Goal: Task Accomplishment & Management: Use online tool/utility

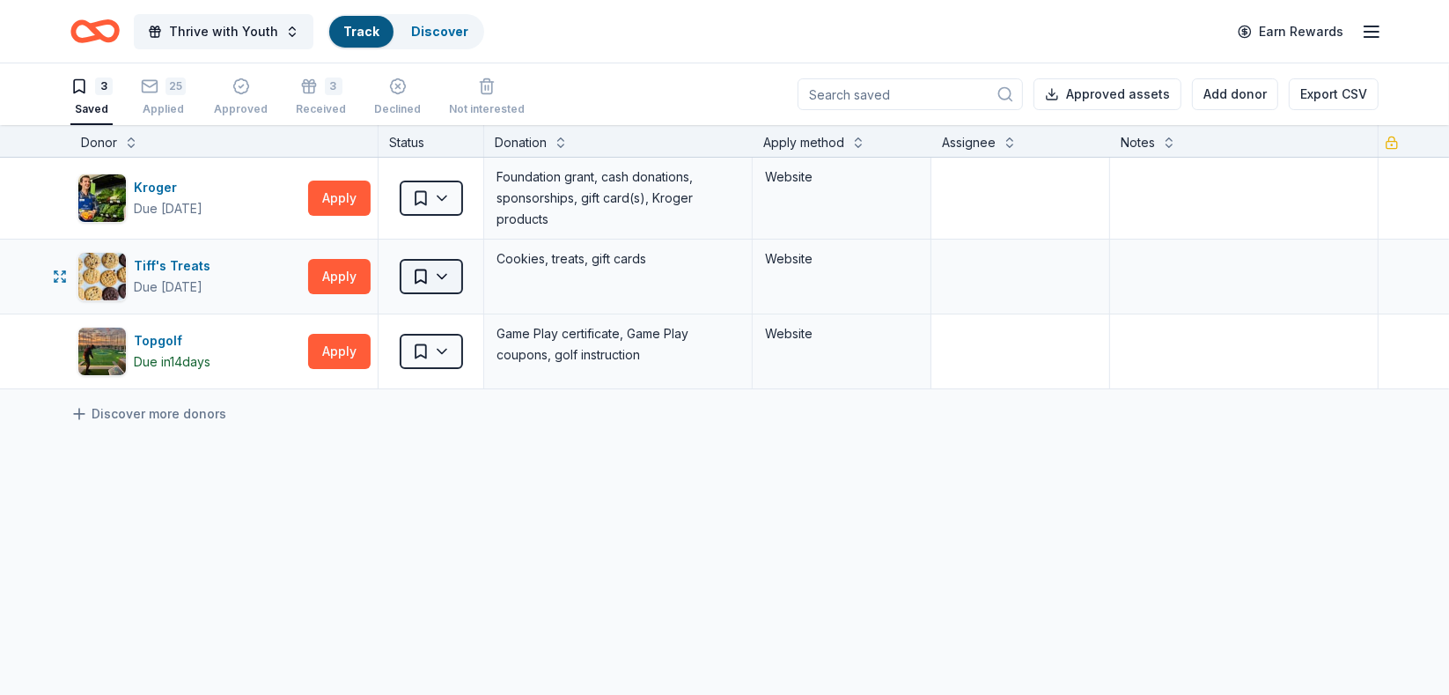
click at [444, 274] on html "Thrive with Youth Track Discover Earn Rewards 3 Saved 25 Applied Approved 3 Rec…" at bounding box center [724, 347] width 1449 height 695
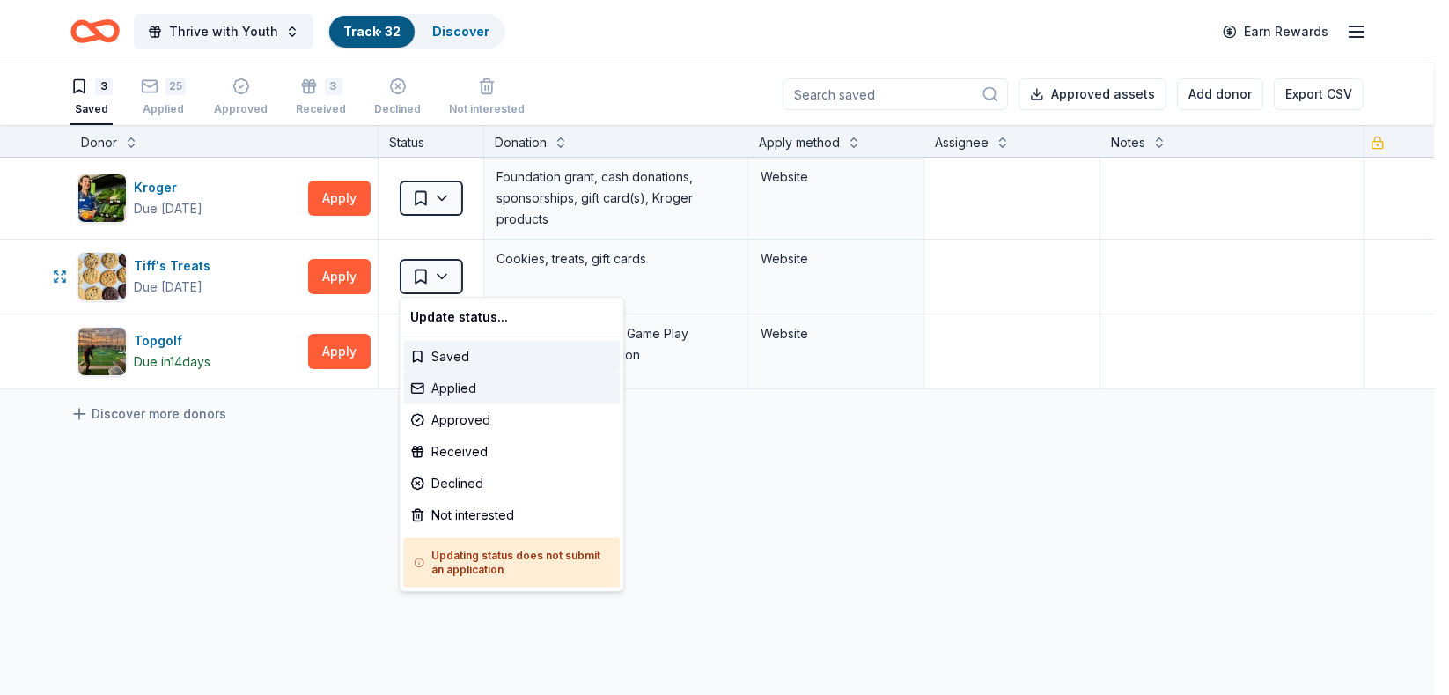
click at [462, 387] on div "Applied" at bounding box center [511, 388] width 217 height 32
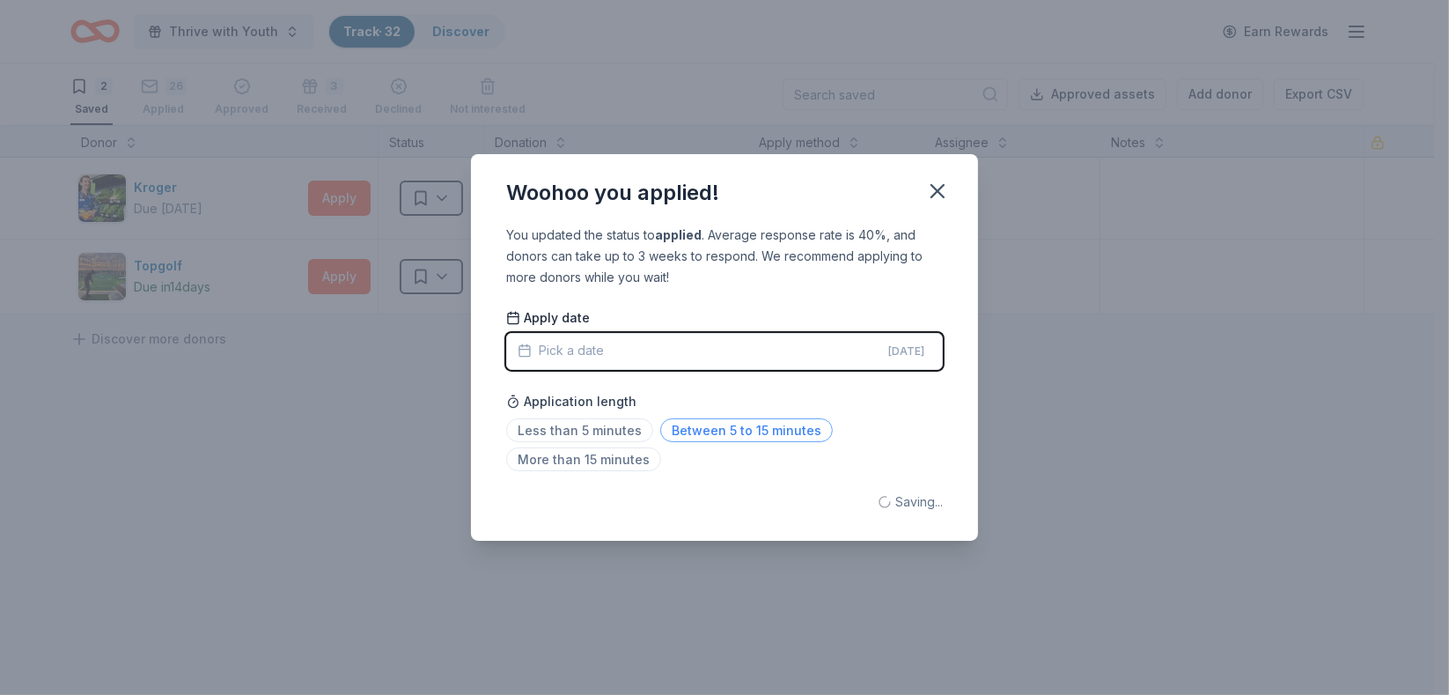
click at [725, 429] on span "Between 5 to 15 minutes" at bounding box center [746, 430] width 173 height 24
click at [938, 192] on icon "button" at bounding box center [937, 191] width 12 height 12
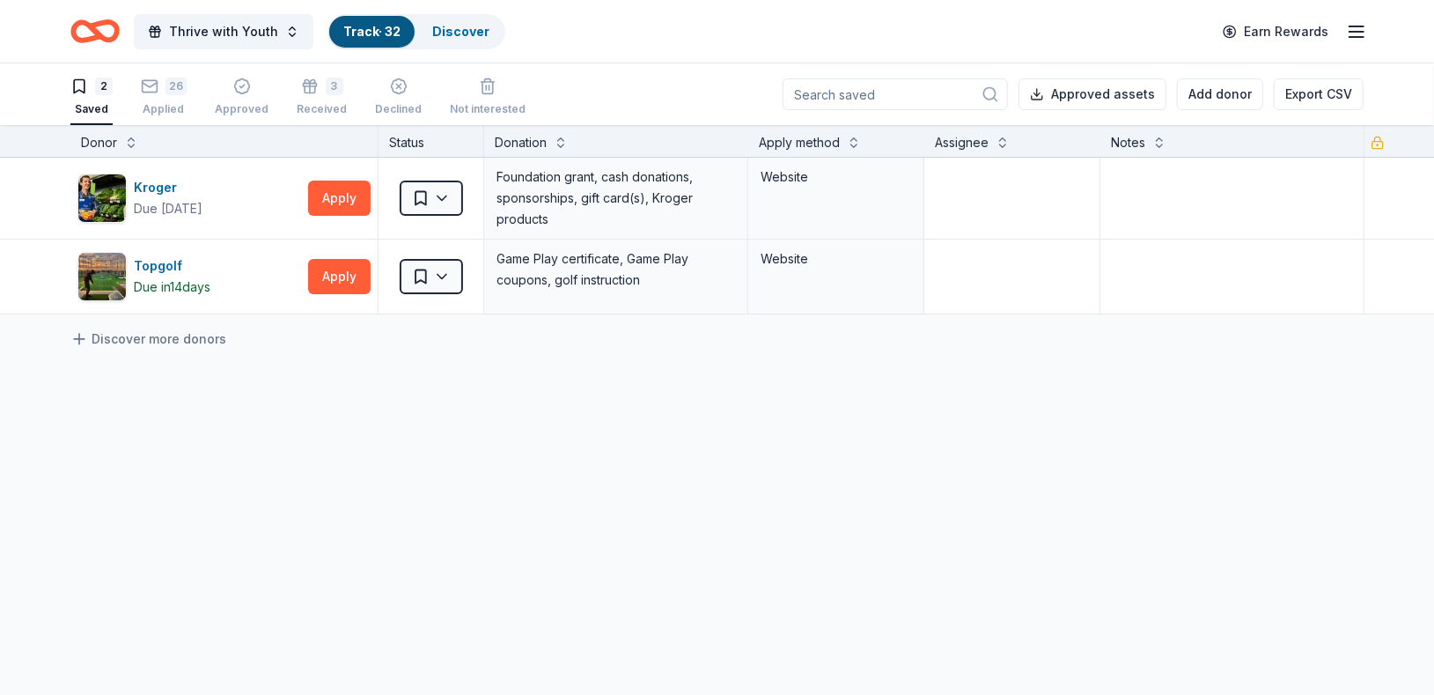
click at [470, 536] on div "Kroger Due [DATE] Apply Saved Foundation grant, cash donations, sponsorships, g…" at bounding box center [717, 402] width 1435 height 488
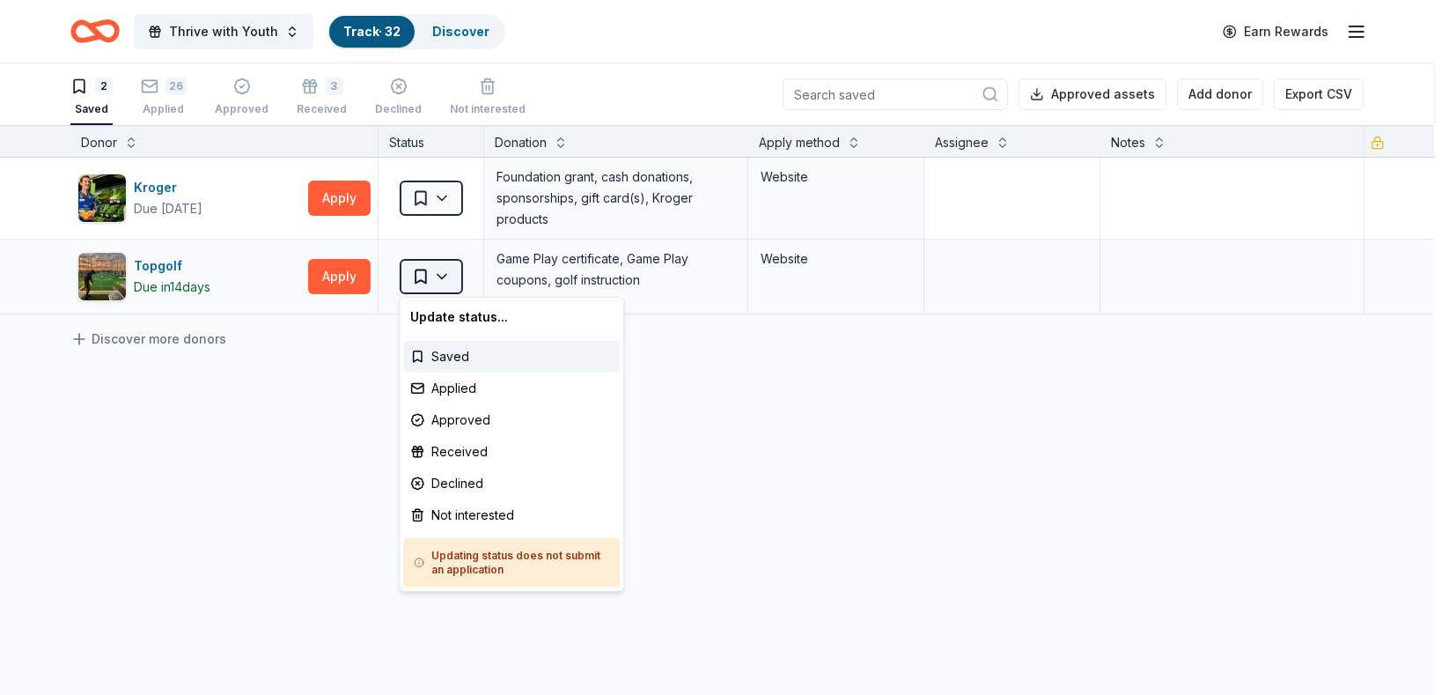
click at [440, 276] on html "Thrive with Youth Track · 32 Discover Earn Rewards 2 Saved 26 Applied Approved …" at bounding box center [724, 347] width 1449 height 695
click at [482, 379] on div "Applied" at bounding box center [511, 388] width 217 height 32
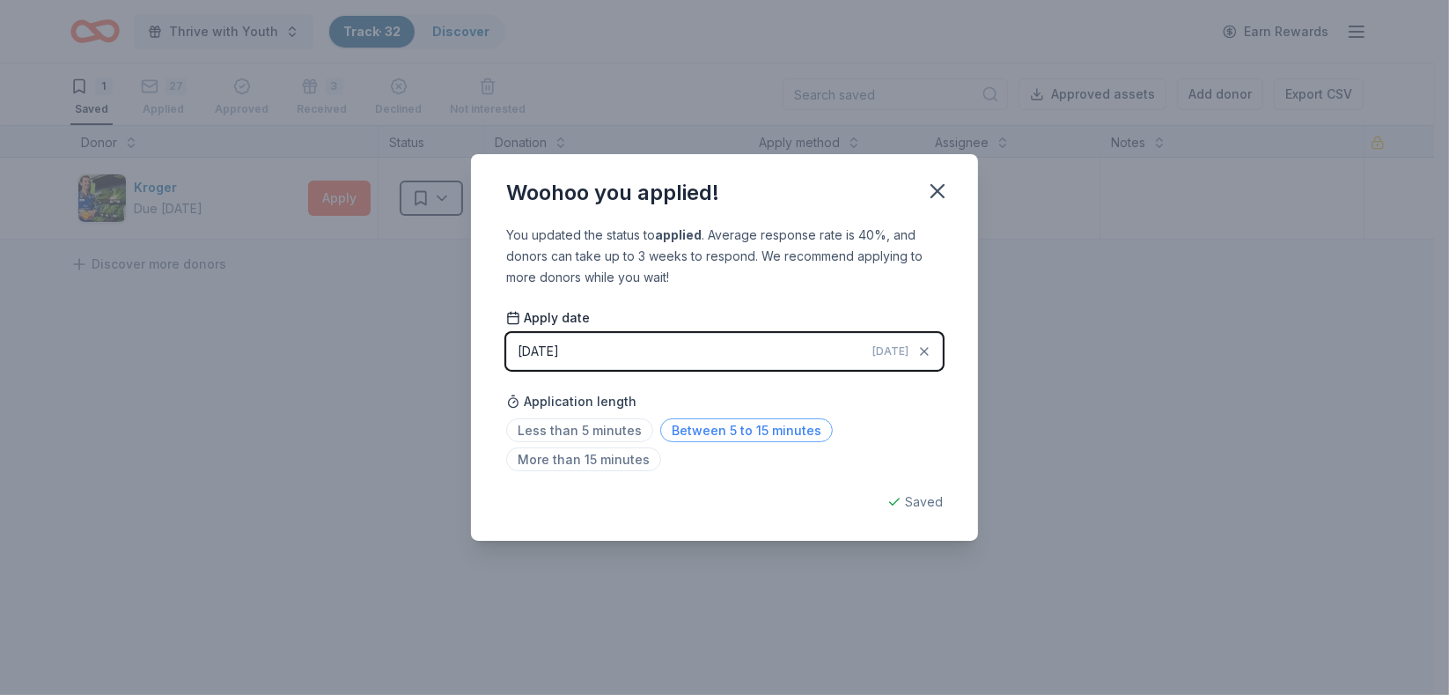
click at [746, 425] on span "Between 5 to 15 minutes" at bounding box center [746, 430] width 173 height 24
click at [946, 183] on icon "button" at bounding box center [937, 191] width 25 height 25
